Goal: Information Seeking & Learning: Learn about a topic

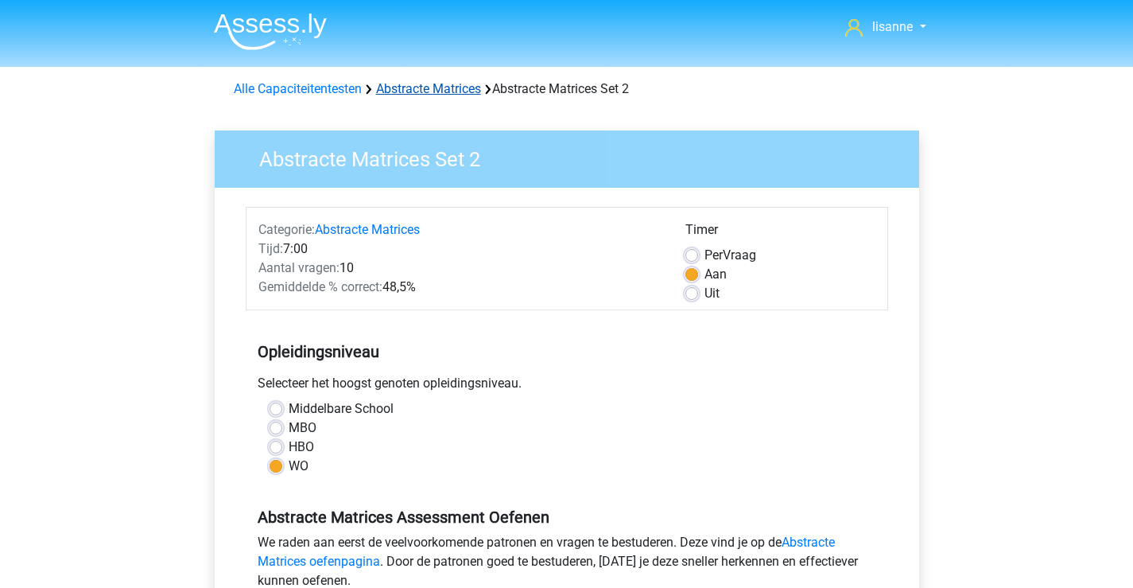
click at [398, 90] on link "Abstracte Matrices" at bounding box center [428, 88] width 105 height 15
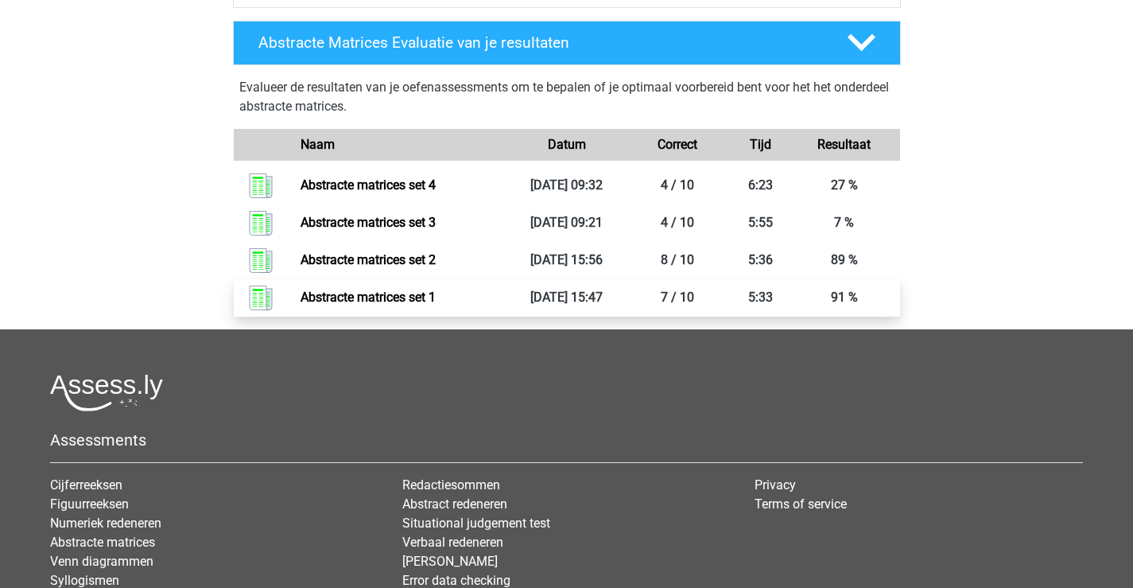
scroll to position [594, 0]
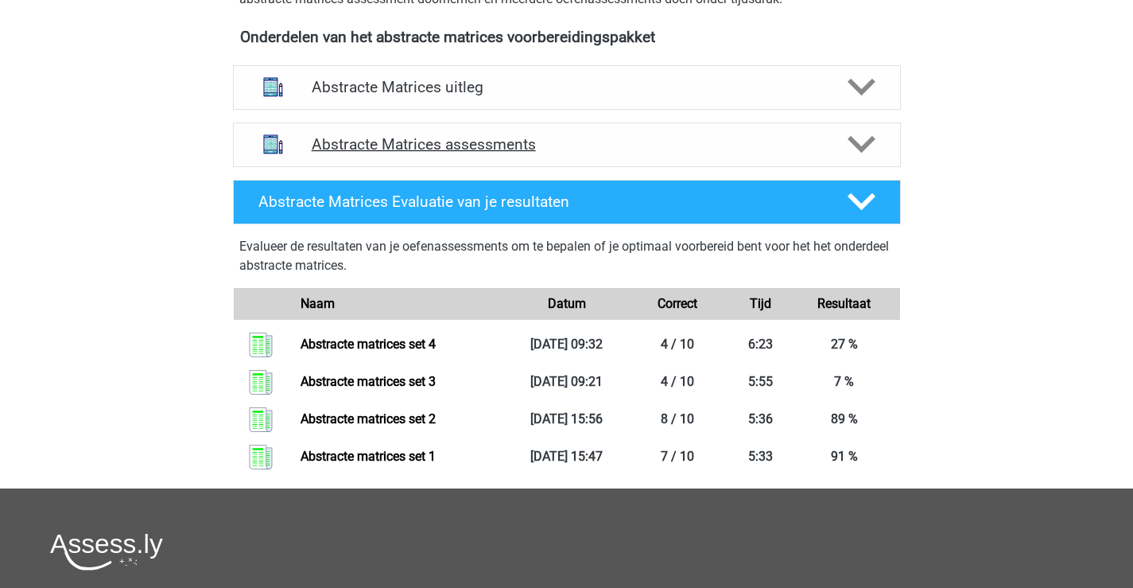
click at [542, 150] on h4 "Abstracte Matrices assessments" at bounding box center [567, 144] width 511 height 18
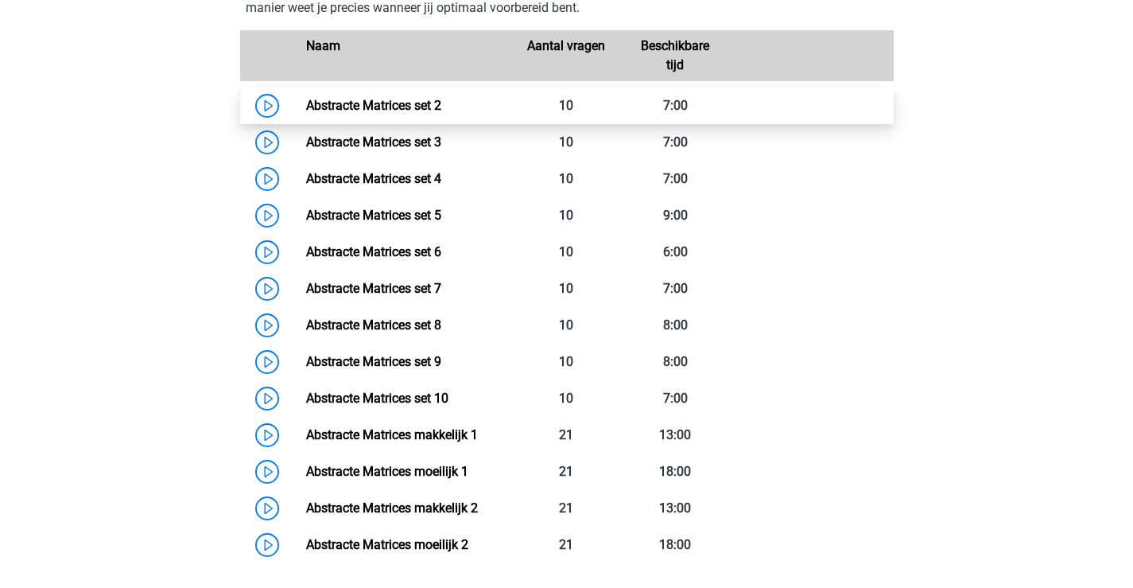
scroll to position [912, 0]
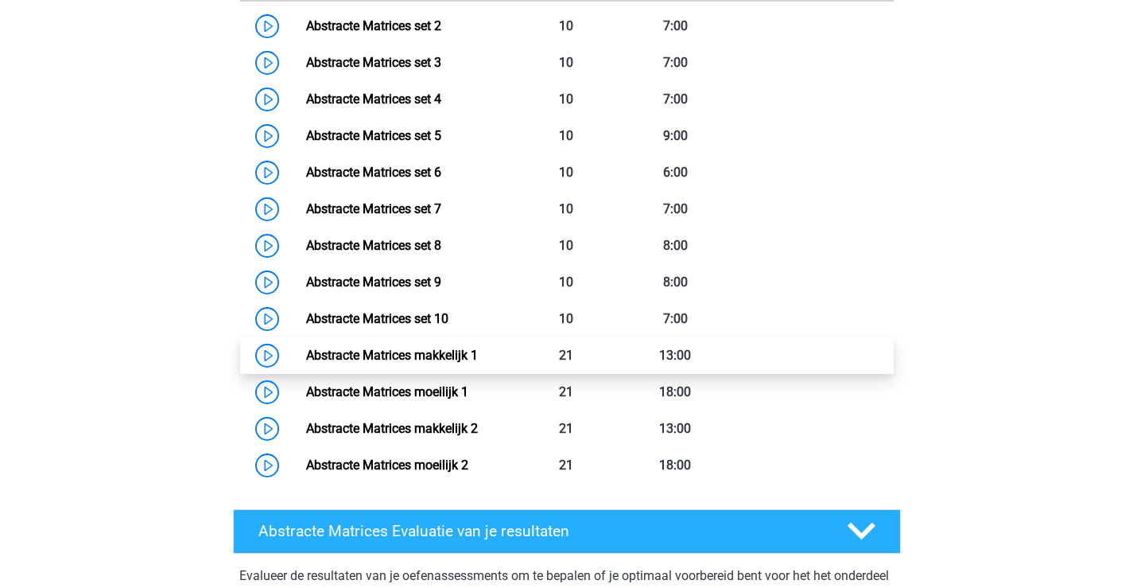
click at [449, 352] on link "Abstracte Matrices makkelijk 1" at bounding box center [392, 355] width 172 height 15
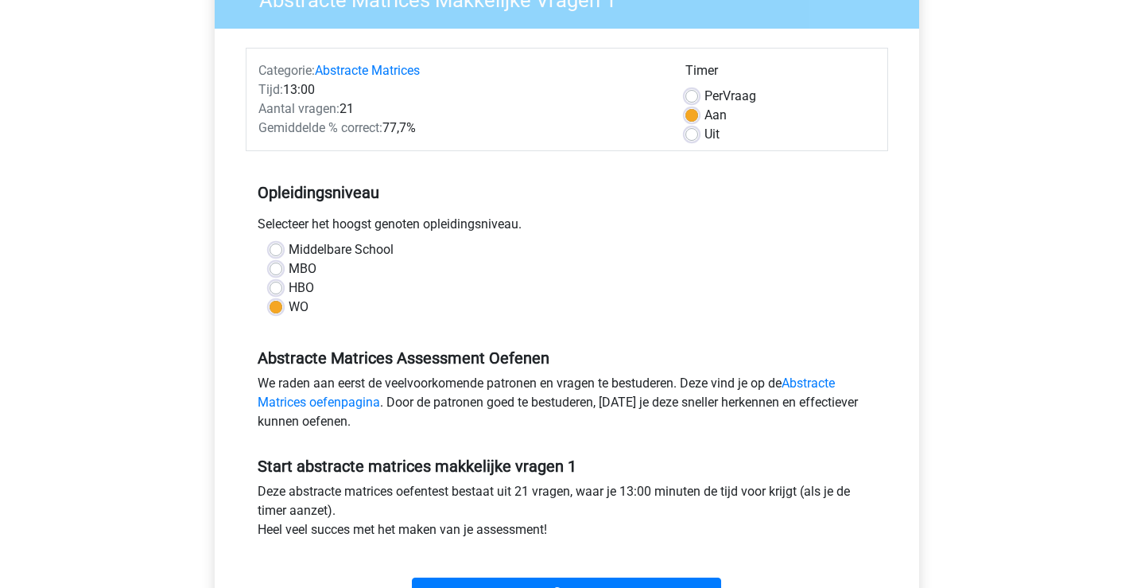
scroll to position [239, 0]
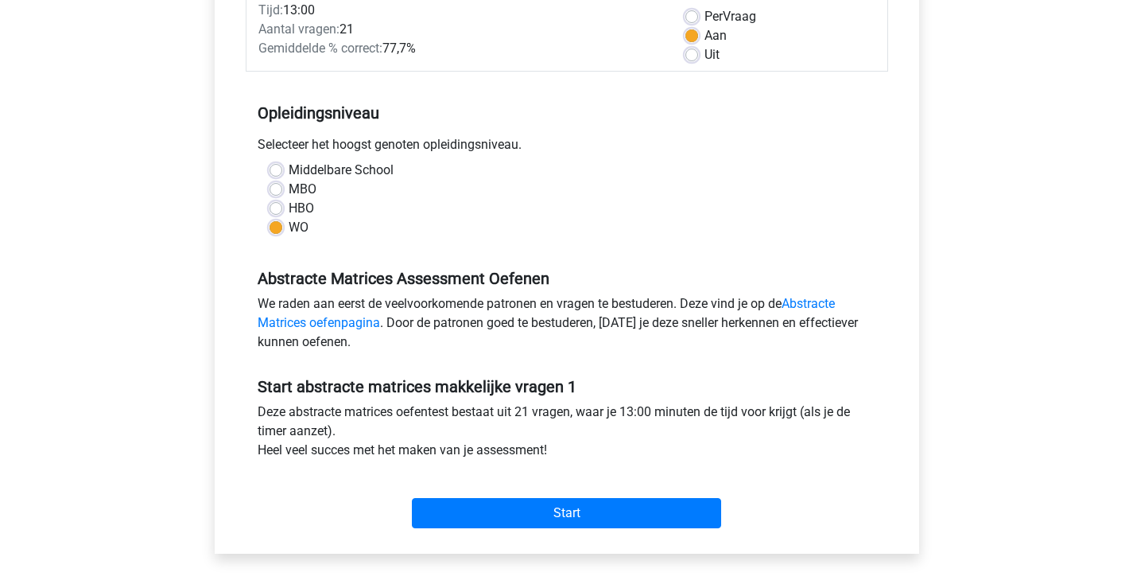
drag, startPoint x: 565, startPoint y: 447, endPoint x: 251, endPoint y: 115, distance: 457.4
click at [251, 114] on form "Categorie: Abstracte Matrices Tijd: 13:00 Aantal vragen: 21 Gemiddelde % correc…" at bounding box center [567, 251] width 643 height 566
click at [251, 115] on div "Opleidingsniveau Selecteer het hoogst genoten opleidingsniveau. [GEOGRAPHIC_DAT…" at bounding box center [567, 164] width 643 height 172
